Goal: Transaction & Acquisition: Download file/media

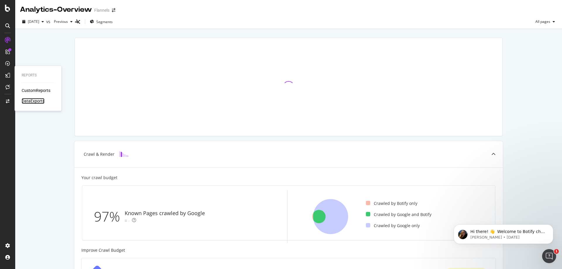
click at [30, 99] on div "DataExports" at bounding box center [33, 101] width 23 height 6
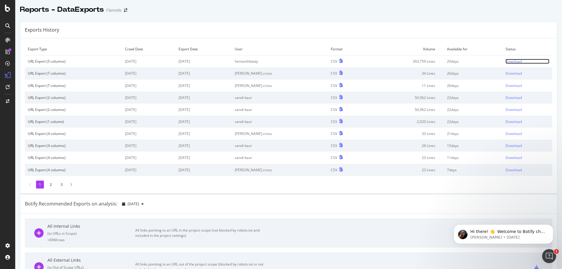
click at [506, 62] on div "Download" at bounding box center [514, 61] width 16 height 5
